Goal: Task Accomplishment & Management: Manage account settings

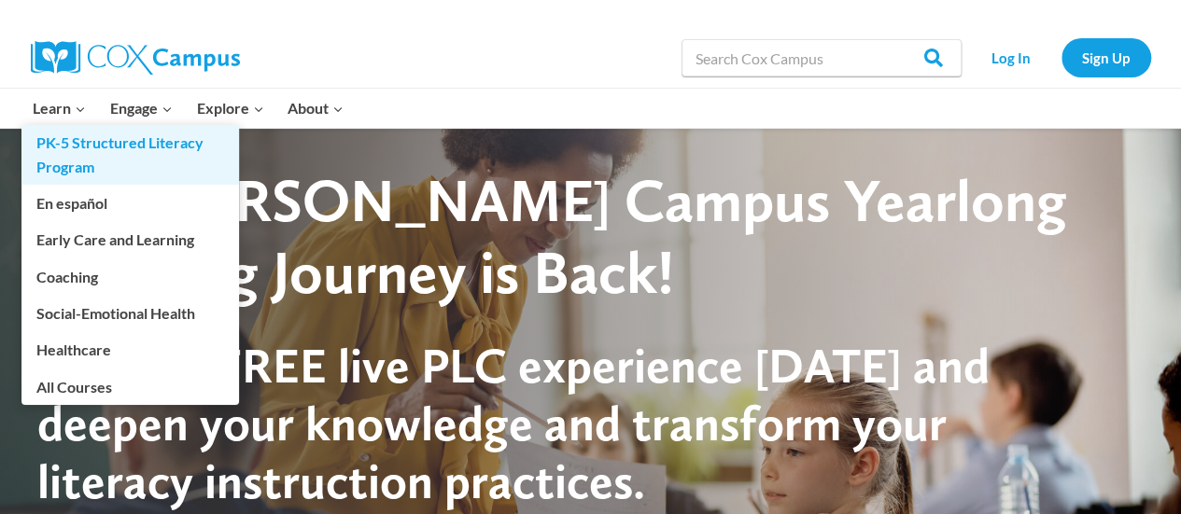
click at [96, 149] on link "PK-5 Structured Literacy Program" at bounding box center [129, 155] width 217 height 60
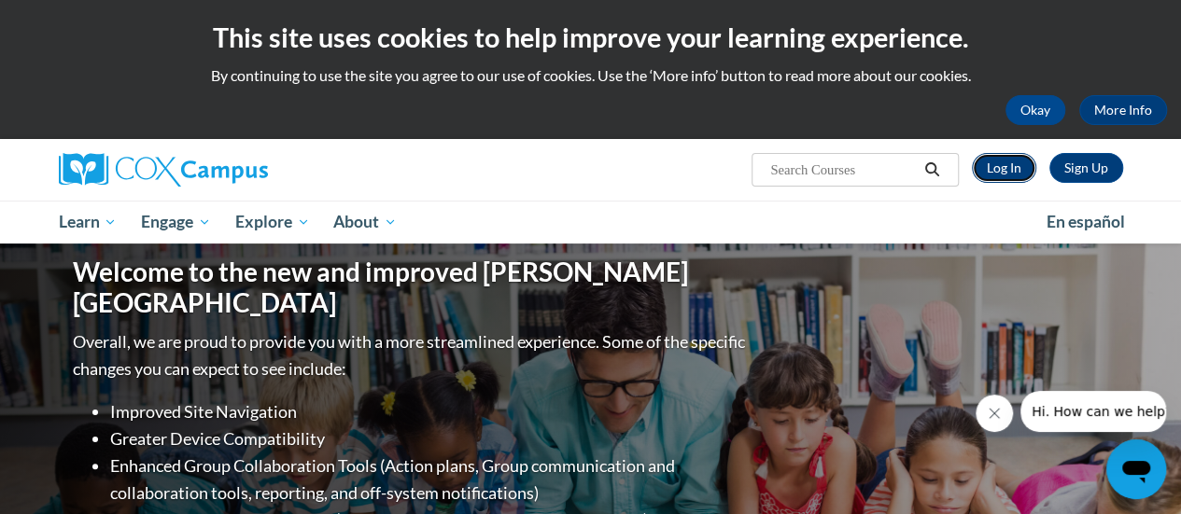
click at [999, 162] on link "Log In" at bounding box center [1004, 168] width 64 height 30
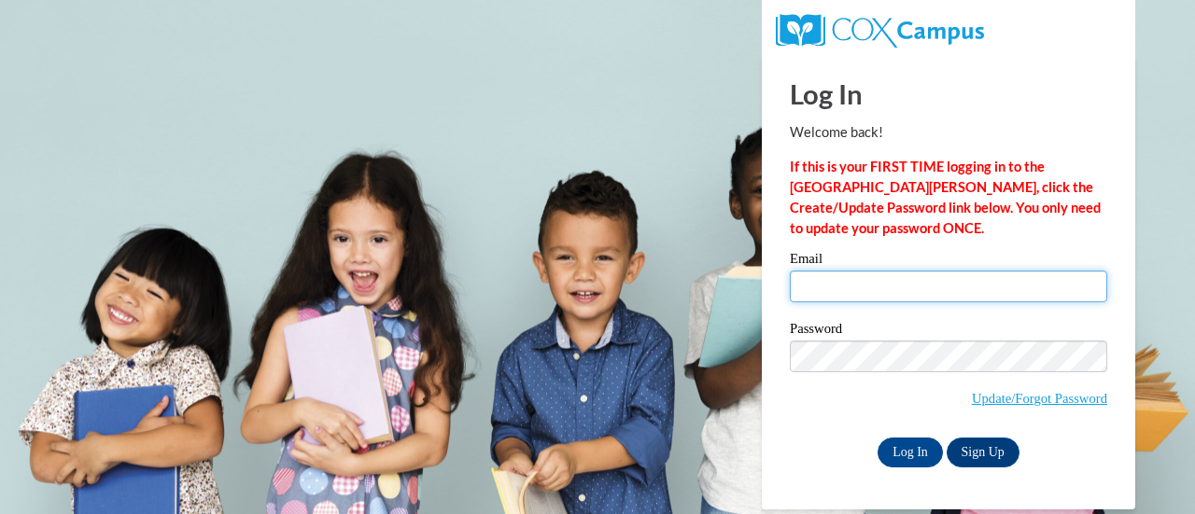
click at [917, 284] on input "Email" at bounding box center [948, 287] width 317 height 32
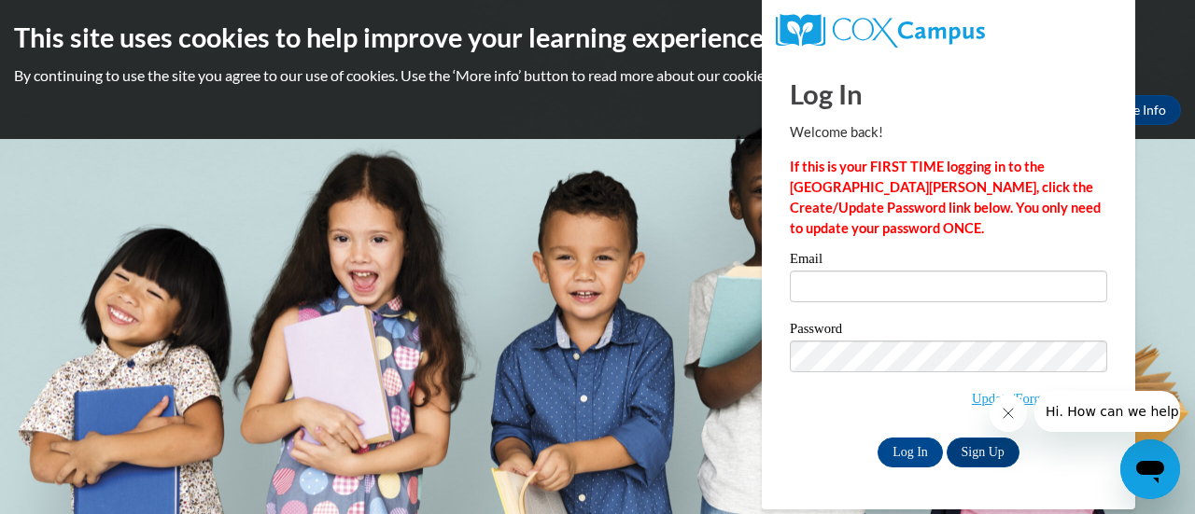
click at [828, 438] on div "Log In Sign Up" at bounding box center [948, 453] width 317 height 30
click at [975, 456] on link "Sign Up" at bounding box center [982, 453] width 73 height 30
click at [893, 279] on input "Email" at bounding box center [948, 287] width 317 height 32
click at [1003, 411] on icon "Close message from company" at bounding box center [1007, 413] width 15 height 15
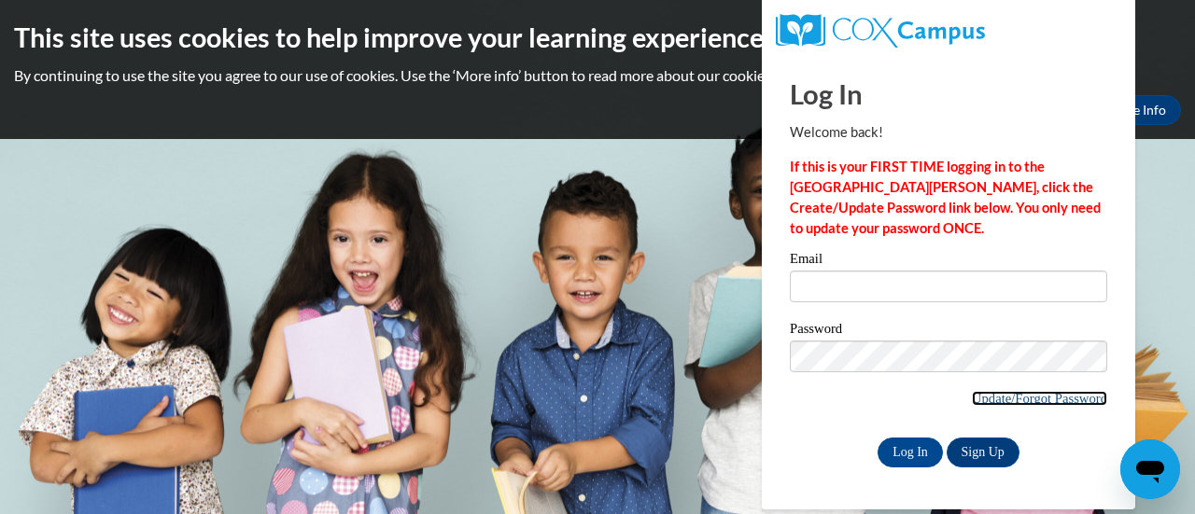
click at [990, 402] on link "Update/Forgot Password" at bounding box center [1039, 398] width 135 height 15
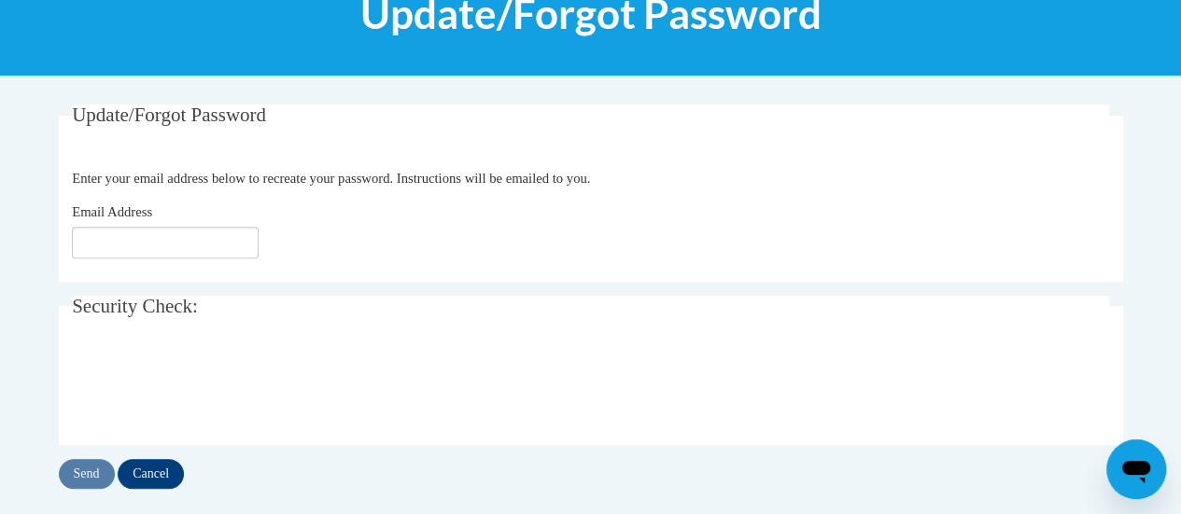
scroll to position [271, 0]
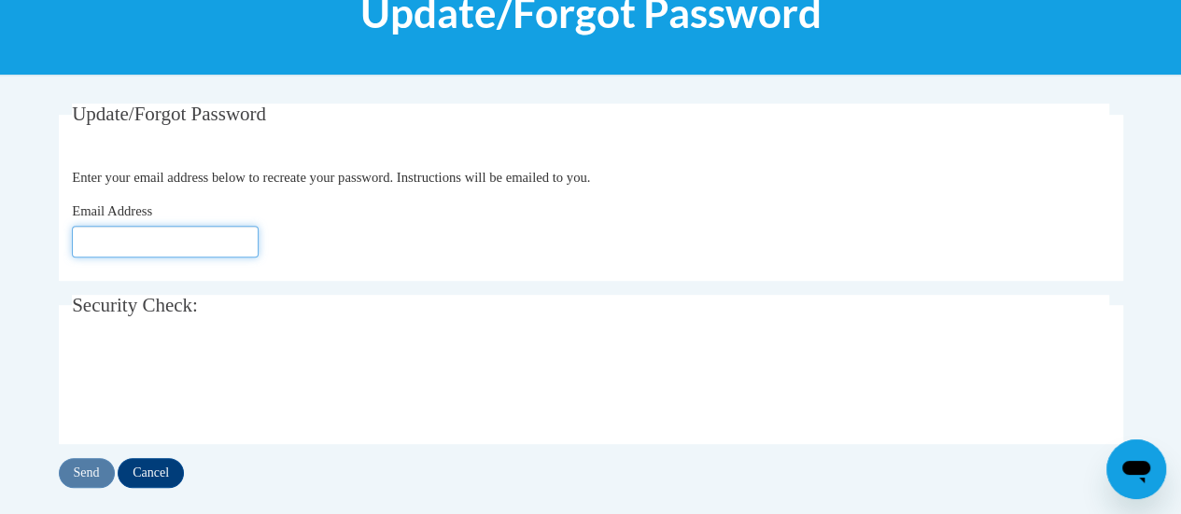
click at [187, 245] on input "Email Address" at bounding box center [165, 242] width 187 height 32
type input "[EMAIL_ADDRESS][DOMAIN_NAME]"
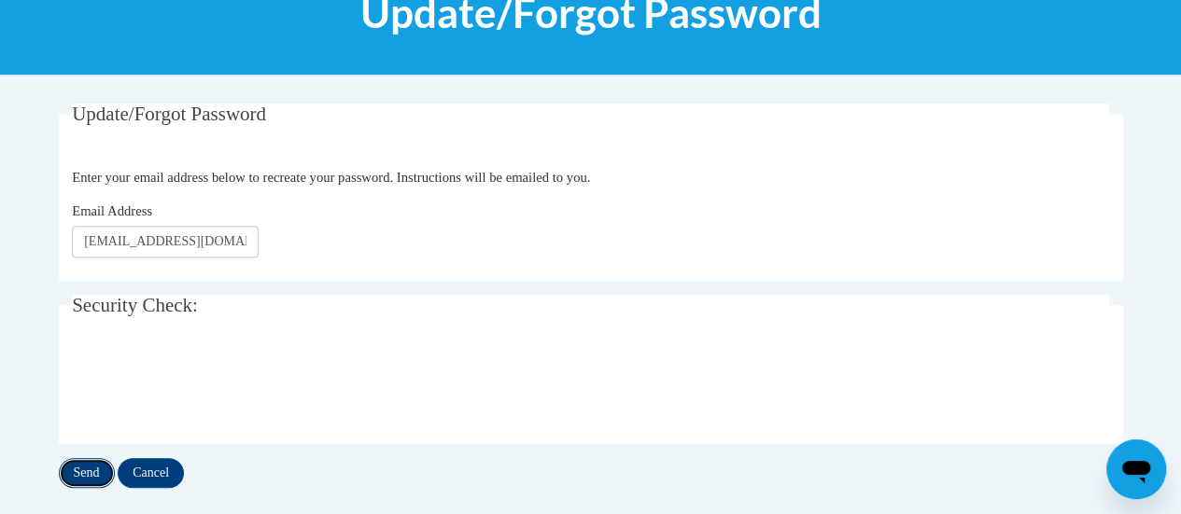
click at [79, 470] on input "Send" at bounding box center [87, 473] width 56 height 30
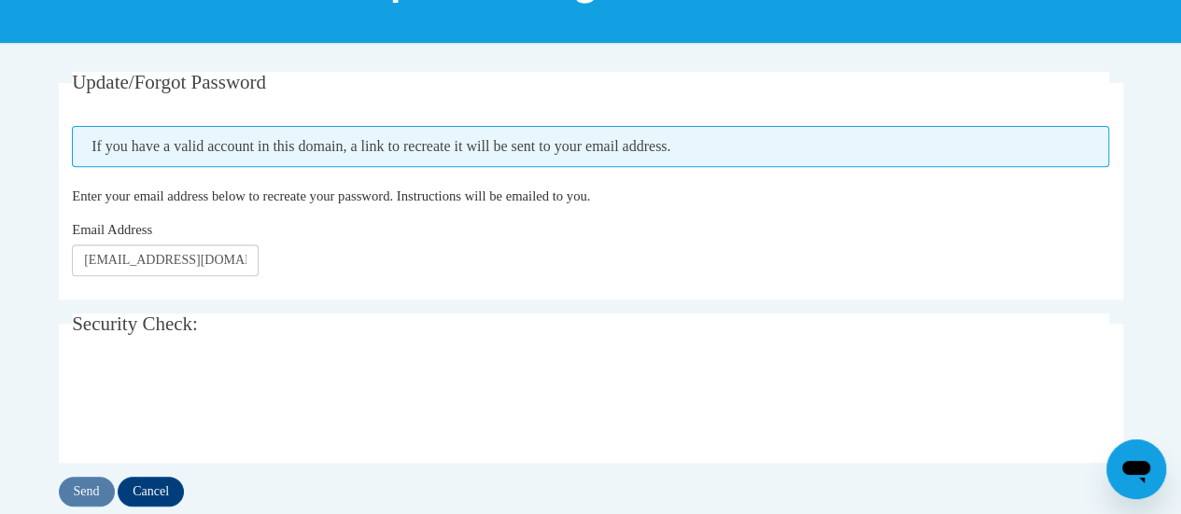
scroll to position [303, 0]
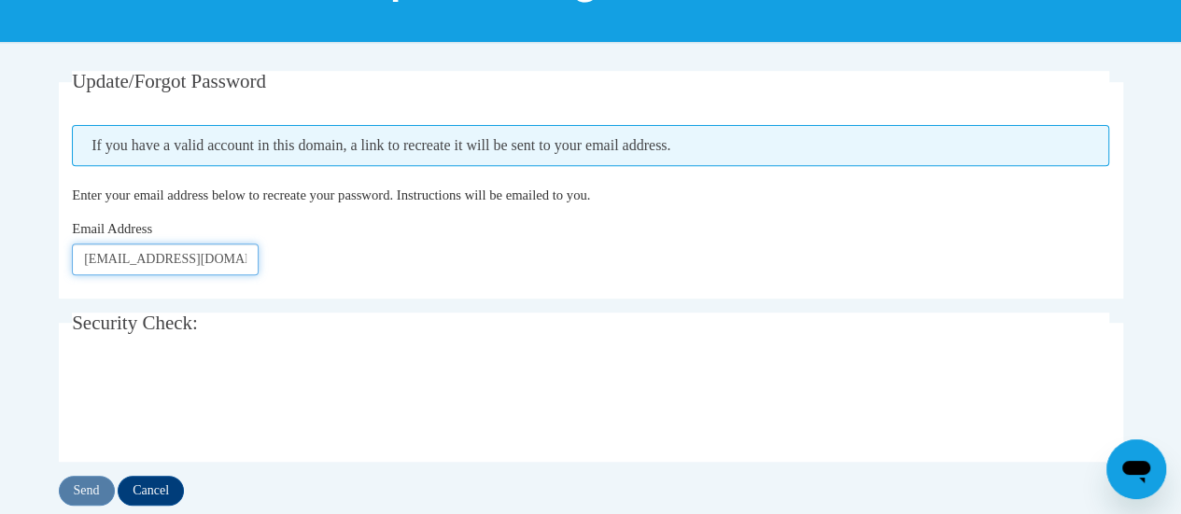
drag, startPoint x: 208, startPoint y: 259, endPoint x: 129, endPoint y: 272, distance: 80.3
click at [129, 272] on input "[EMAIL_ADDRESS][DOMAIN_NAME]" at bounding box center [165, 260] width 187 height 32
click at [152, 261] on input "[EMAIL_ADDRESS][DOMAIN_NAME]" at bounding box center [165, 260] width 187 height 32
click at [156, 261] on input "[EMAIL_ADDRESS][DOMAIN_NAME]" at bounding box center [165, 260] width 187 height 32
click at [205, 265] on input "dwatts@kippmetroatl.org" at bounding box center [165, 260] width 187 height 32
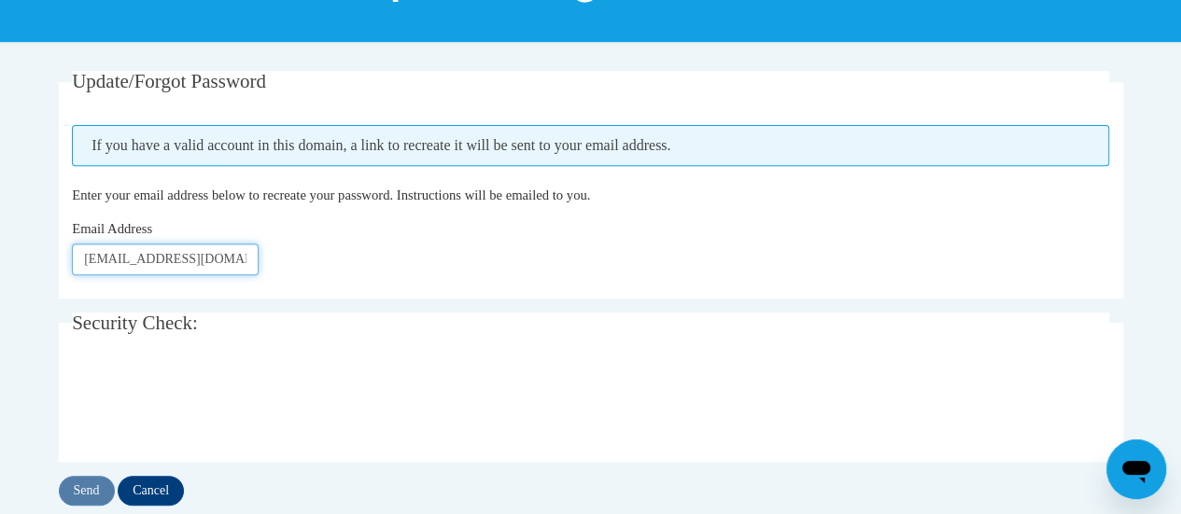
scroll to position [0, 7]
drag, startPoint x: 201, startPoint y: 259, endPoint x: 364, endPoint y: 260, distance: 163.4
click at [364, 260] on div "Email Address dwatts@kippmetroatlanta.org" at bounding box center [590, 246] width 1037 height 57
type input "dwatts@kippmetroatlanta.org"
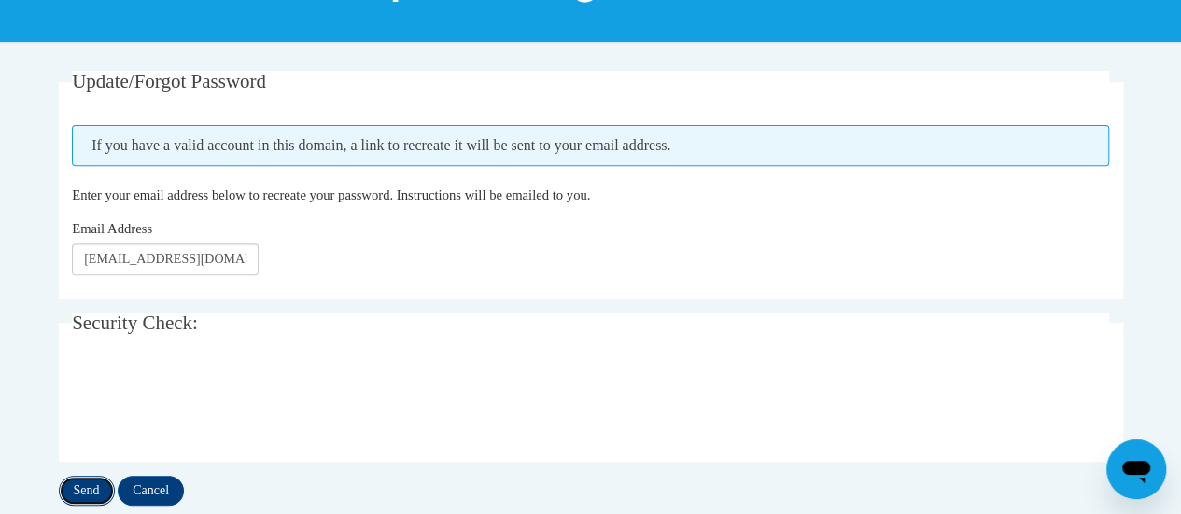
click at [71, 496] on input "Send" at bounding box center [87, 491] width 56 height 30
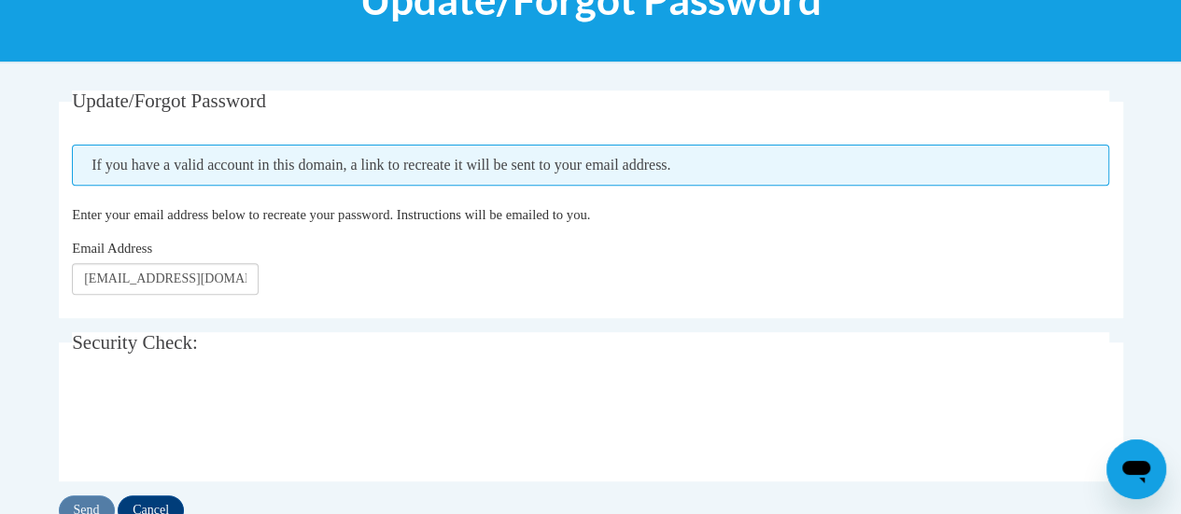
scroll to position [285, 0]
